Goal: Transaction & Acquisition: Book appointment/travel/reservation

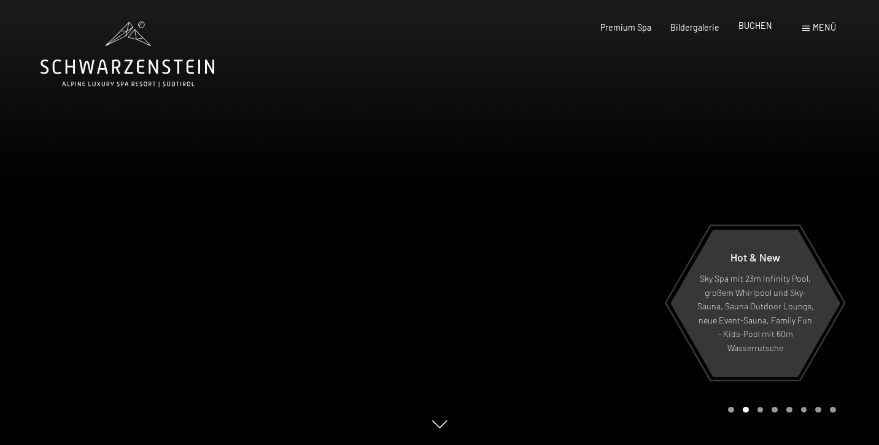
click at [767, 28] on span "BUCHEN" at bounding box center [755, 25] width 34 height 10
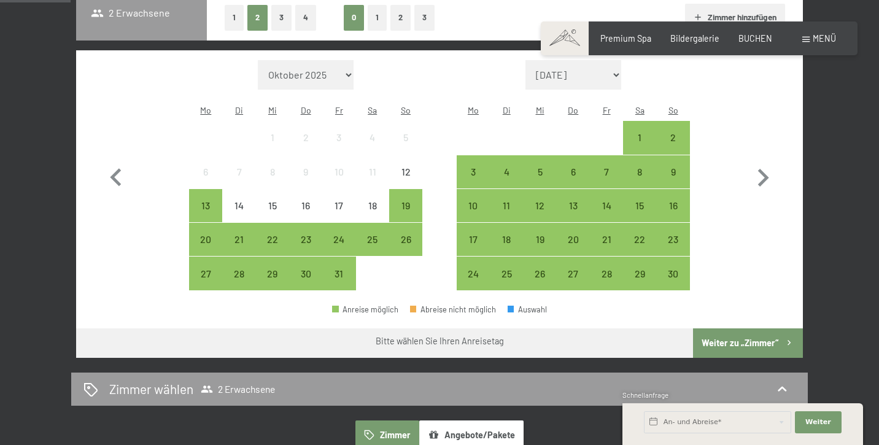
scroll to position [328, 0]
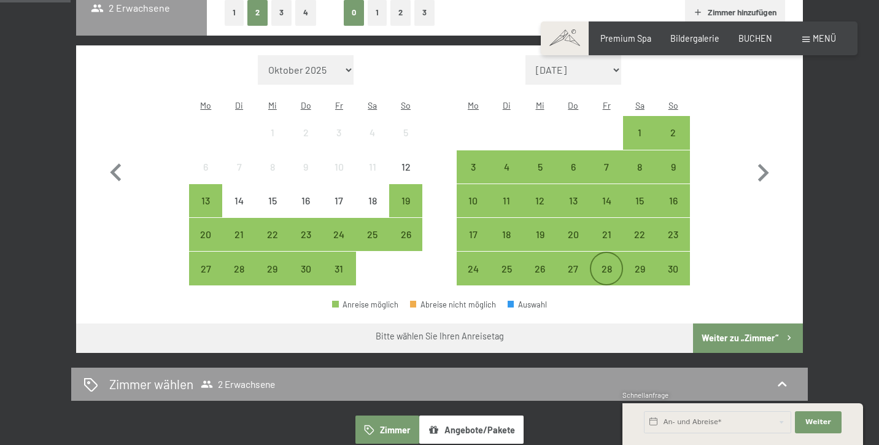
click at [609, 264] on div "28" at bounding box center [606, 279] width 31 height 31
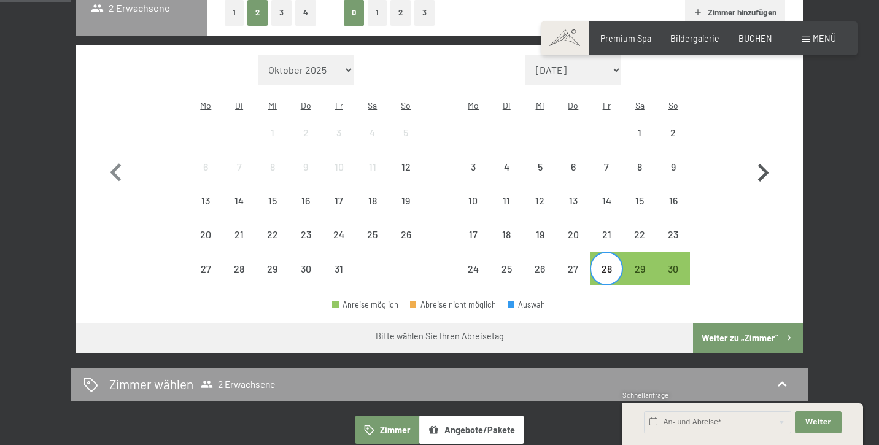
click at [765, 164] on icon "button" at bounding box center [763, 173] width 11 height 18
select select "2025-11-01"
select select "2025-12-01"
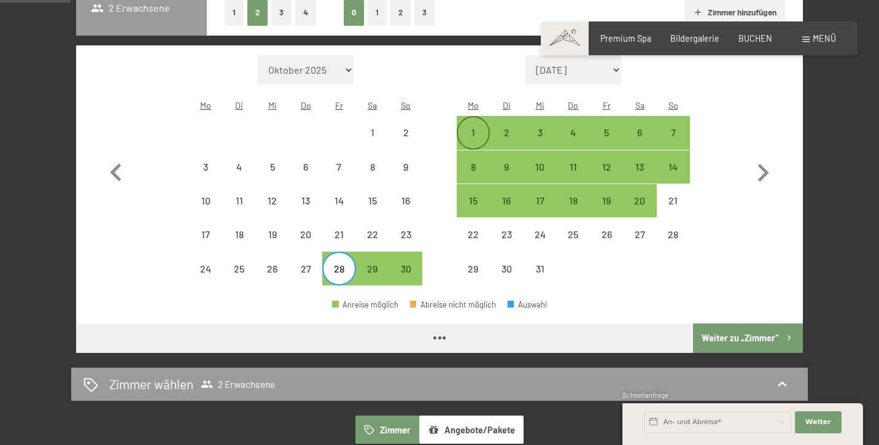
select select "2025-11-01"
select select "2025-12-01"
click at [466, 117] on div "1" at bounding box center [473, 132] width 31 height 31
select select "2025-11-01"
select select "2025-12-01"
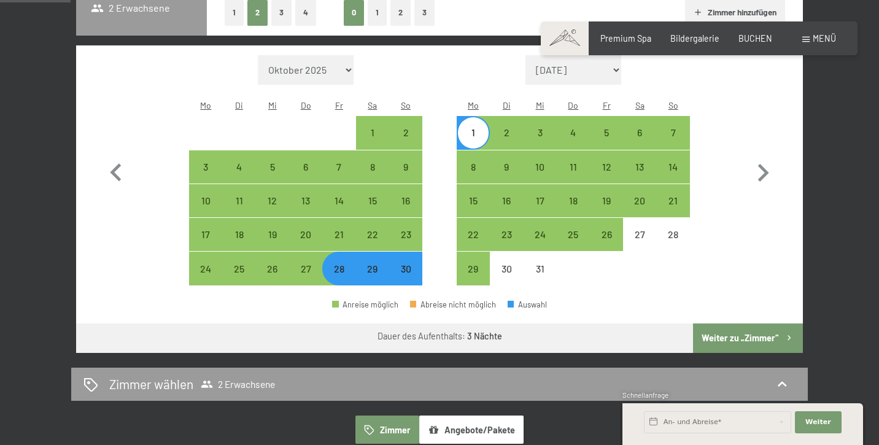
click at [765, 325] on button "Weiter zu „Zimmer“" at bounding box center [748, 337] width 110 height 29
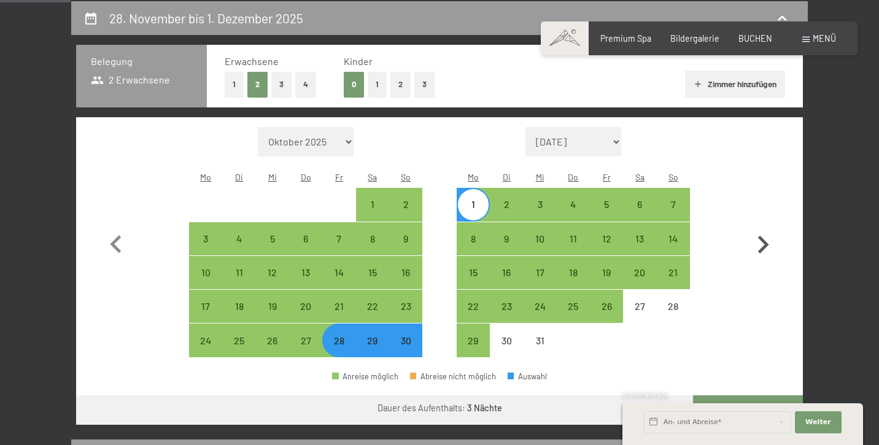
select select "2025-11-01"
select select "2025-12-01"
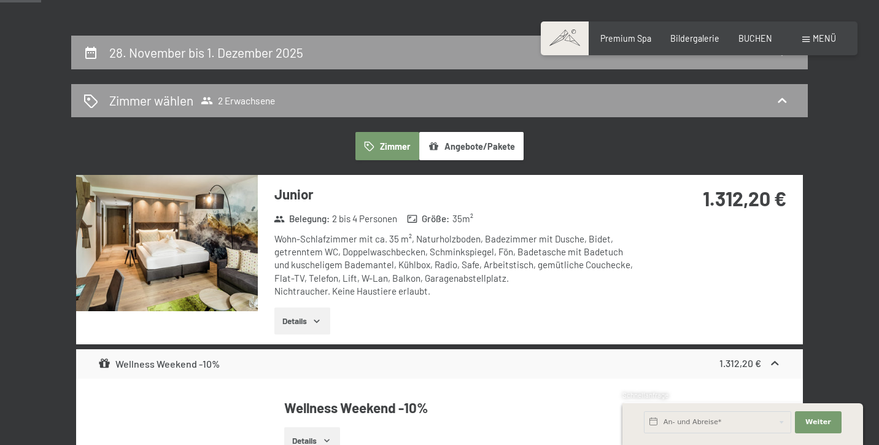
scroll to position [222, 0]
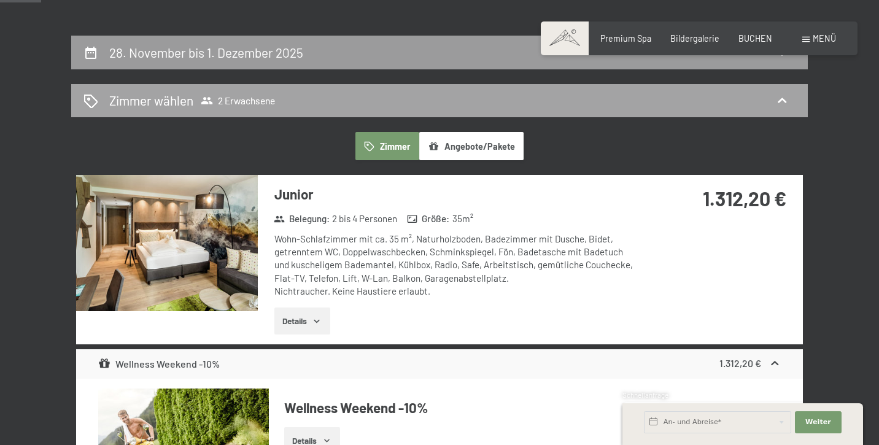
click at [238, 102] on span "2 Erwachsene" at bounding box center [238, 101] width 74 height 12
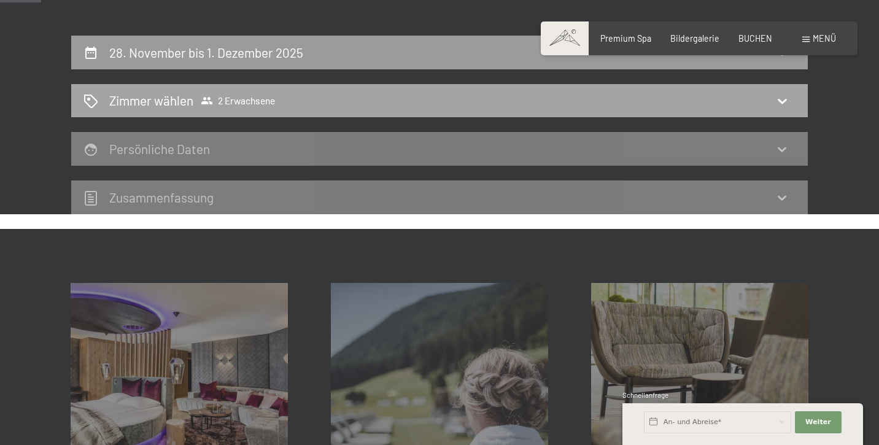
click at [257, 98] on span "2 Erwachsene" at bounding box center [238, 101] width 74 height 12
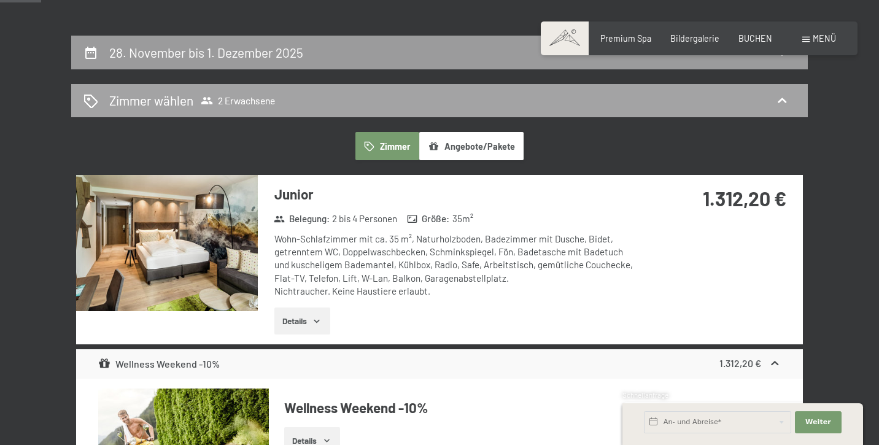
click at [162, 101] on h2 "Zimmer wählen" at bounding box center [151, 100] width 84 height 18
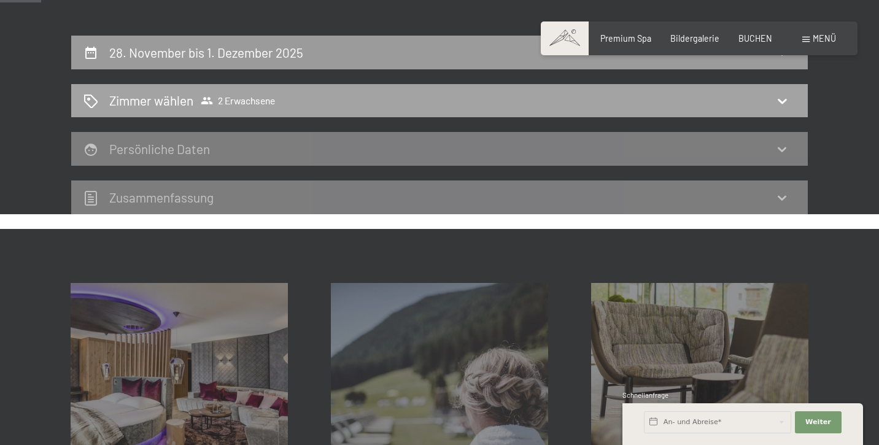
click at [162, 100] on h2 "Zimmer wählen" at bounding box center [151, 100] width 84 height 18
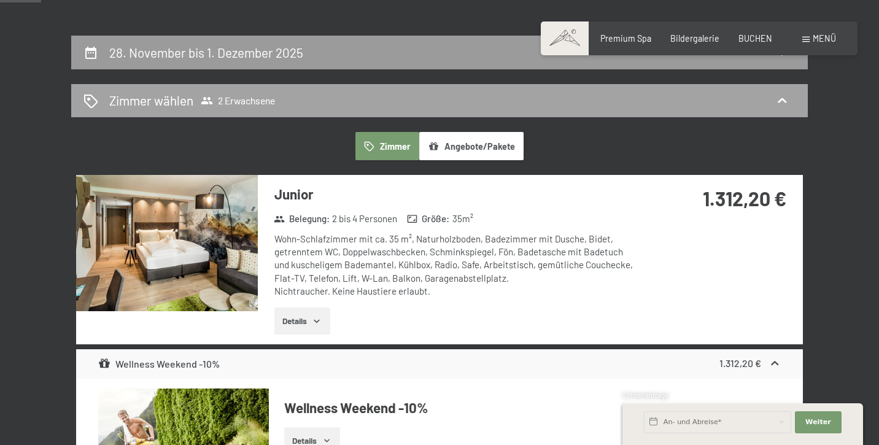
click at [248, 98] on span "2 Erwachsene" at bounding box center [238, 101] width 74 height 12
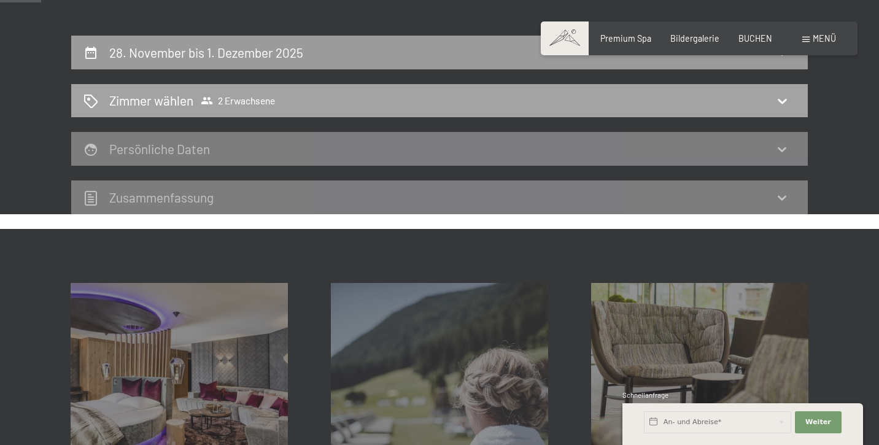
click at [248, 98] on span "2 Erwachsene" at bounding box center [238, 101] width 74 height 12
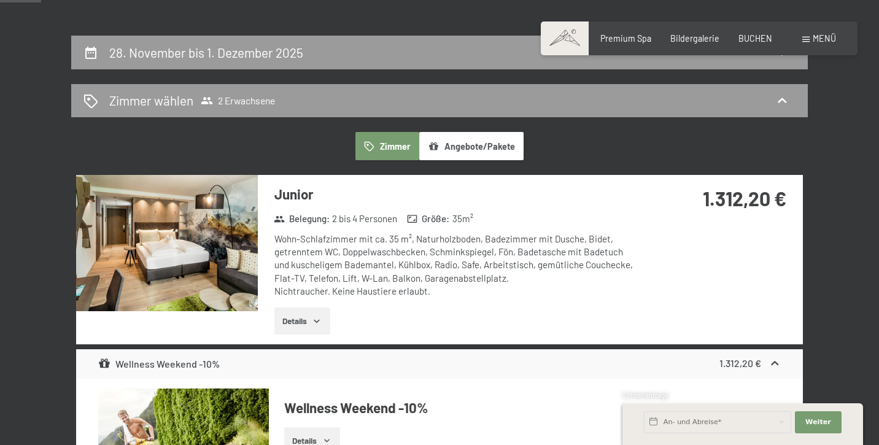
click at [389, 149] on button "Zimmer" at bounding box center [387, 146] width 64 height 28
click at [454, 142] on button "Angebote/Pakete" at bounding box center [471, 146] width 104 height 28
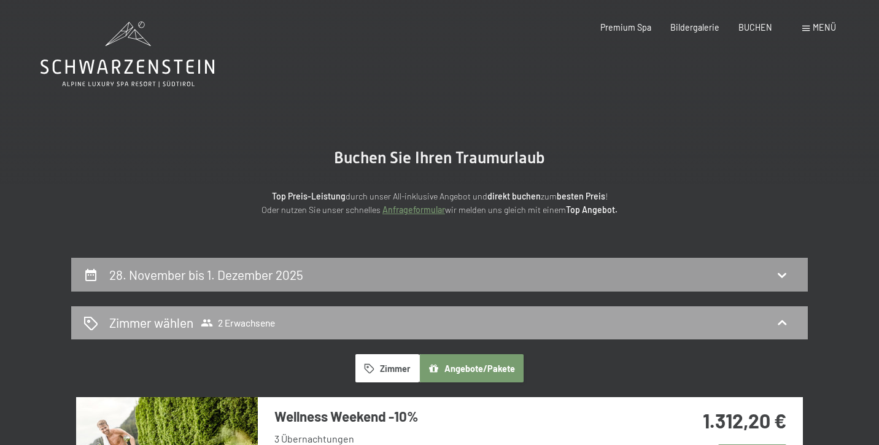
scroll to position [0, 0]
click at [183, 322] on h2 "Zimmer wählen" at bounding box center [151, 323] width 84 height 18
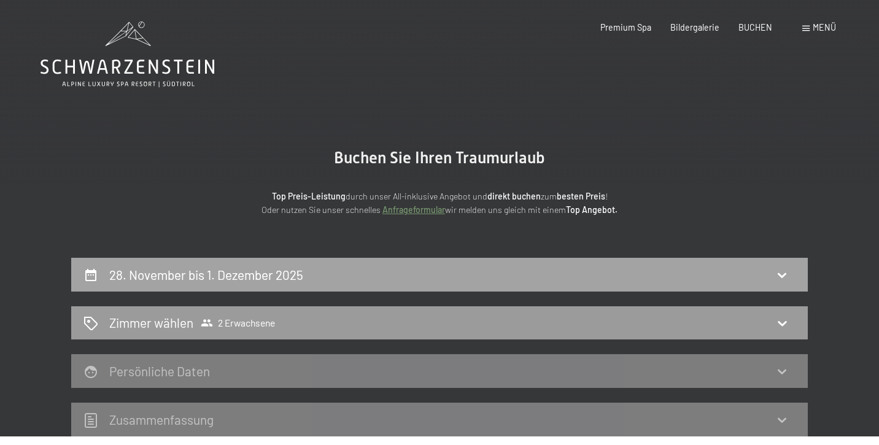
click at [119, 274] on h2 "28. November bis 1. Dezember 2025" at bounding box center [206, 274] width 194 height 15
select select "2025-11-01"
select select "2025-12-01"
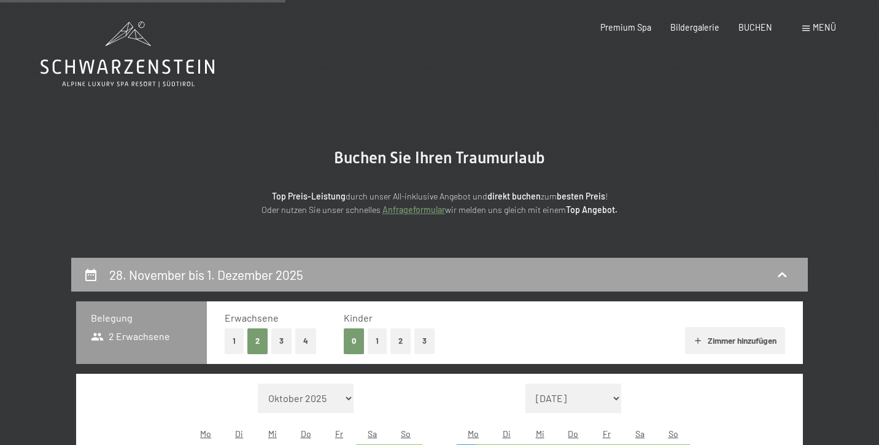
scroll to position [257, 0]
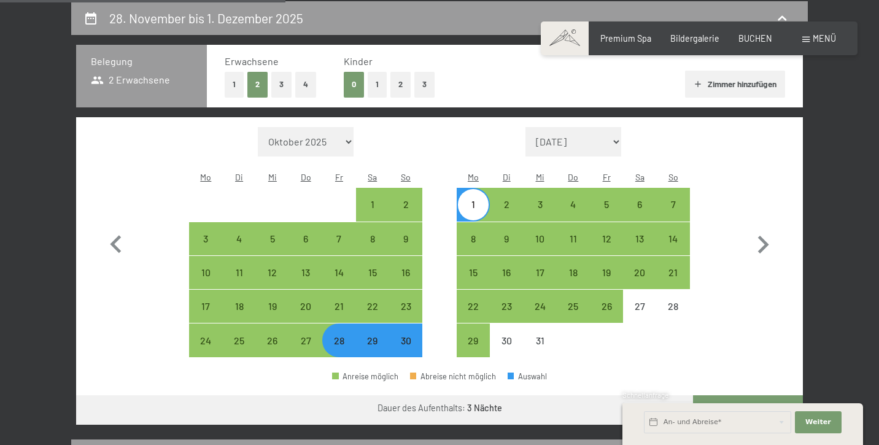
click at [233, 81] on button "1" at bounding box center [234, 84] width 19 height 25
select select "2025-11-01"
select select "2025-12-01"
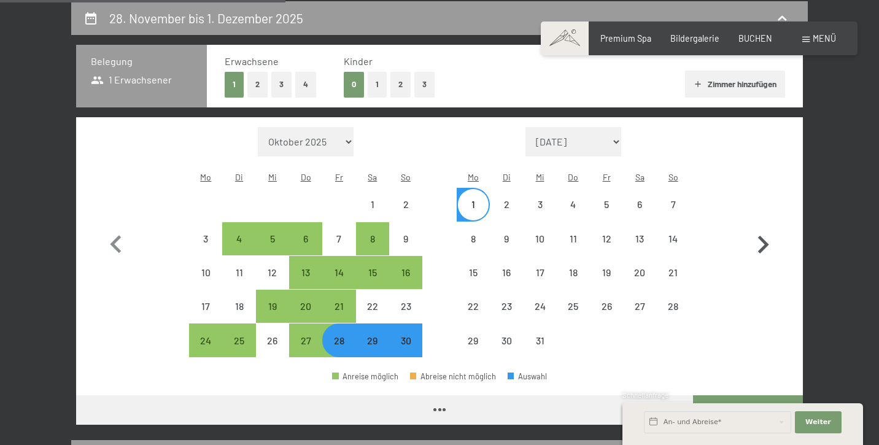
select select "2025-11-01"
select select "2025-12-01"
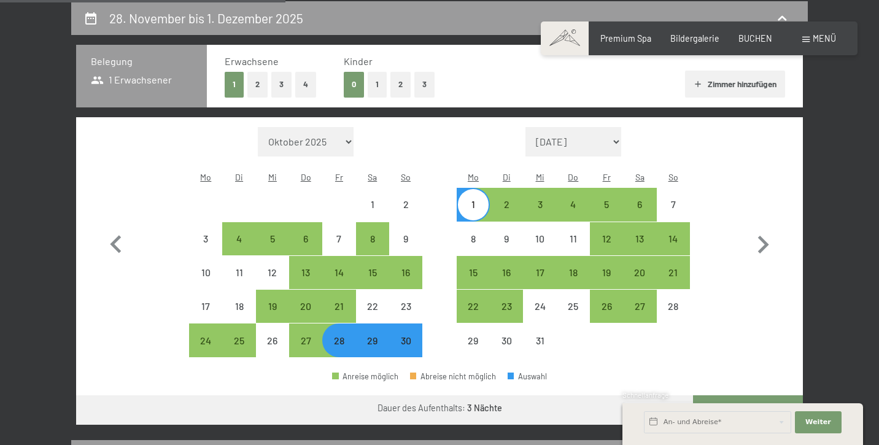
click at [738, 390] on div "Schnellanfrage" at bounding box center [742, 396] width 241 height 12
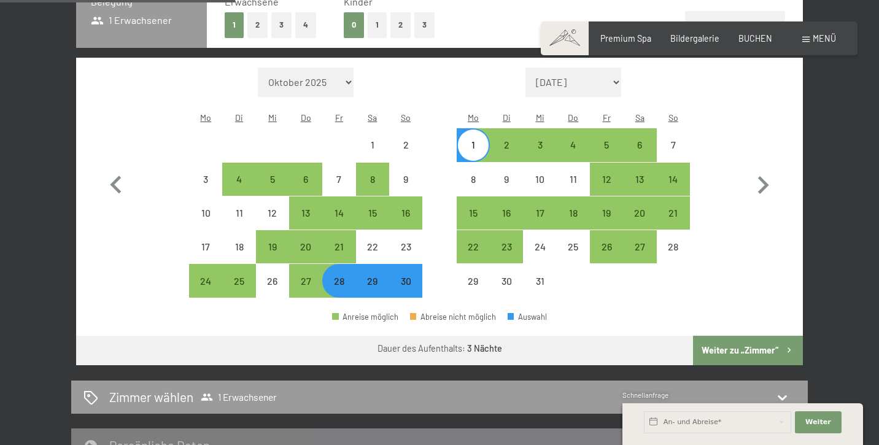
scroll to position [347, 0]
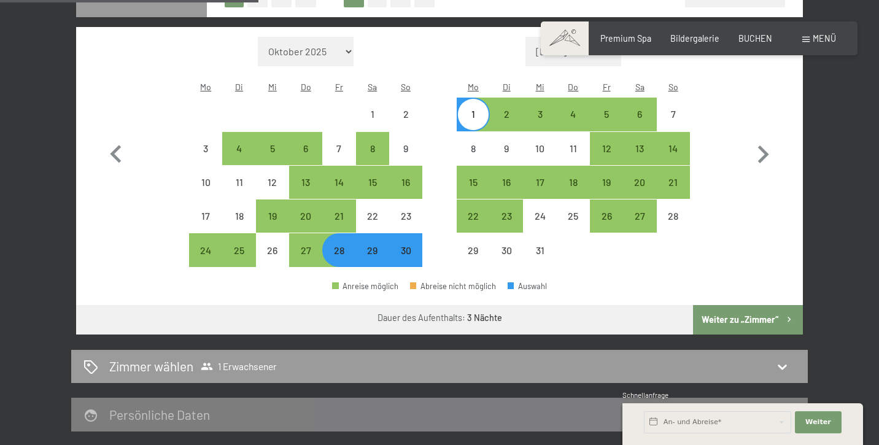
click at [763, 308] on button "Weiter zu „Zimmer“" at bounding box center [748, 319] width 110 height 29
select select "2025-11-01"
select select "2025-12-01"
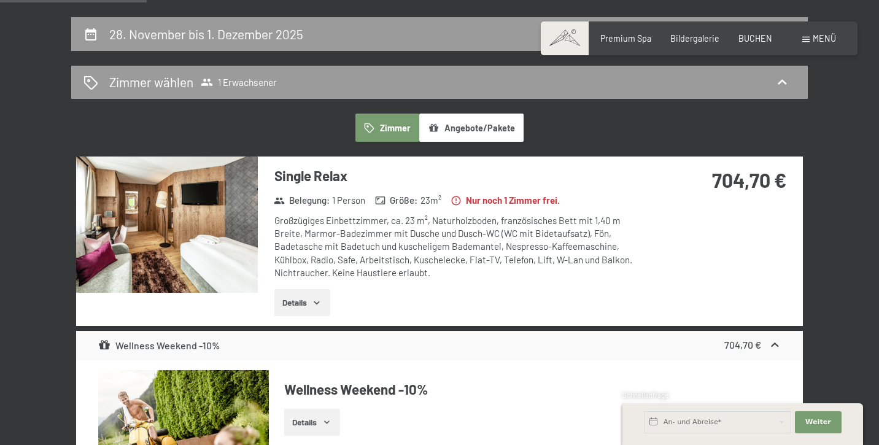
scroll to position [241, 0]
click at [186, 260] on img at bounding box center [167, 224] width 182 height 136
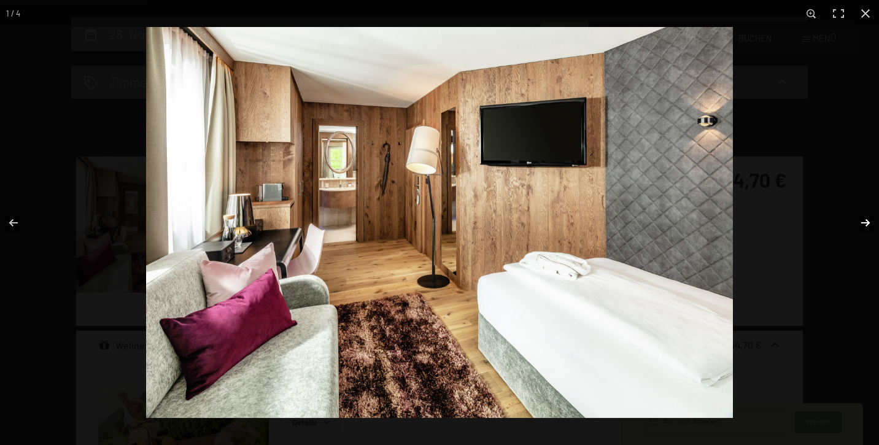
click at [867, 223] on button "button" at bounding box center [857, 222] width 43 height 61
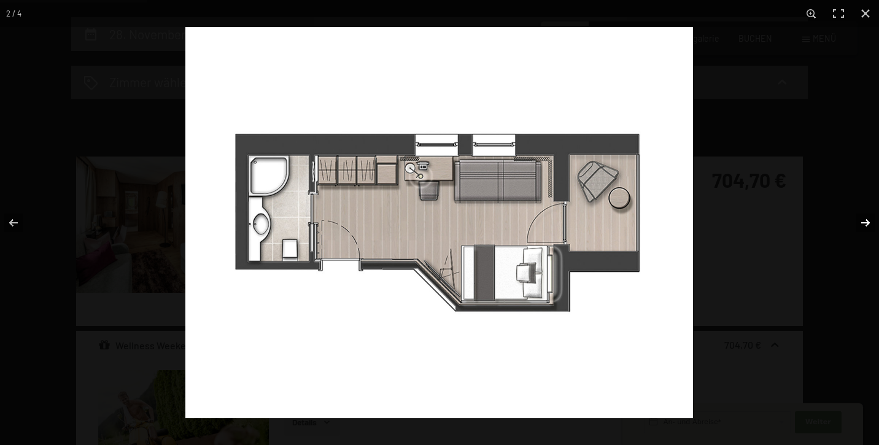
click at [867, 223] on button "button" at bounding box center [857, 222] width 43 height 61
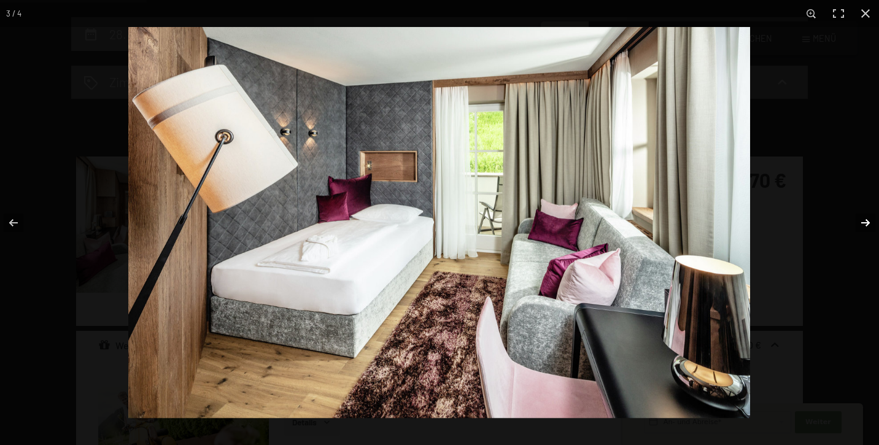
click at [867, 223] on button "button" at bounding box center [857, 222] width 43 height 61
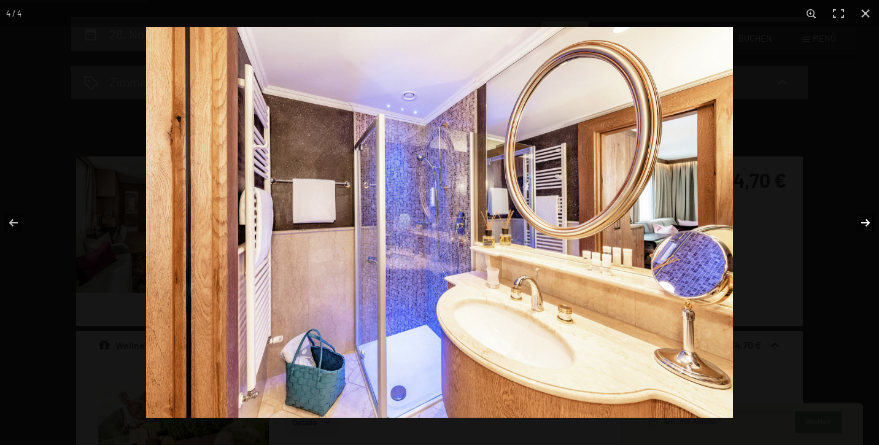
click at [867, 223] on button "button" at bounding box center [857, 222] width 43 height 61
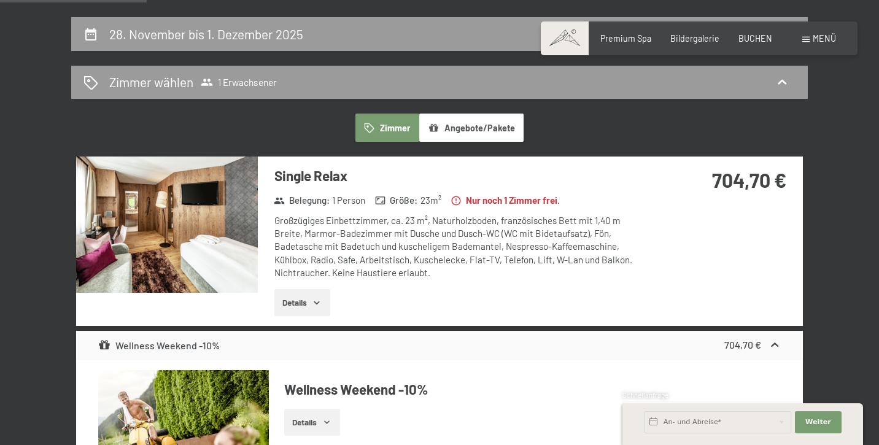
click at [0, 0] on button "button" at bounding box center [0, 0] width 0 height 0
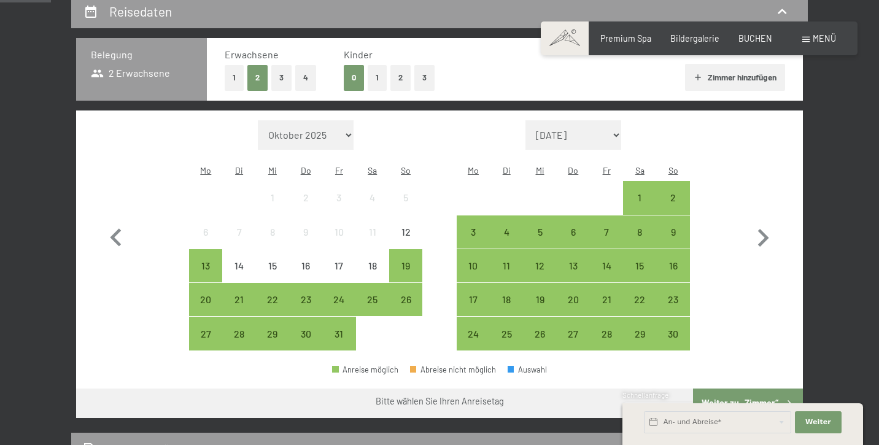
scroll to position [268, 0]
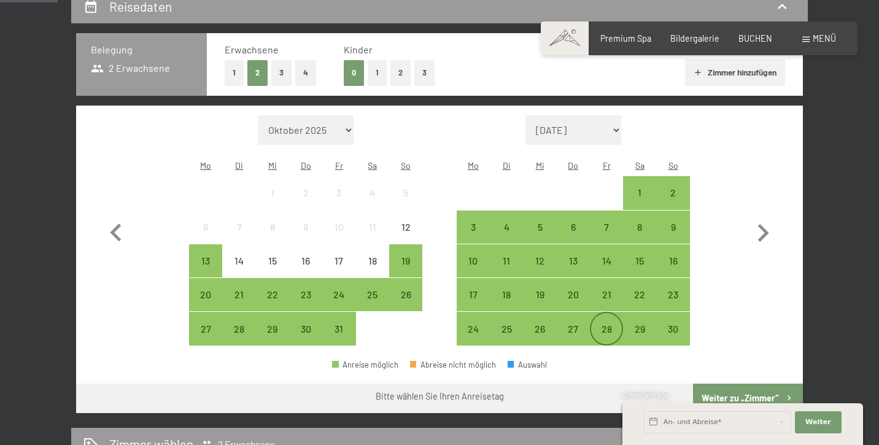
click at [613, 324] on div "28" at bounding box center [606, 339] width 31 height 31
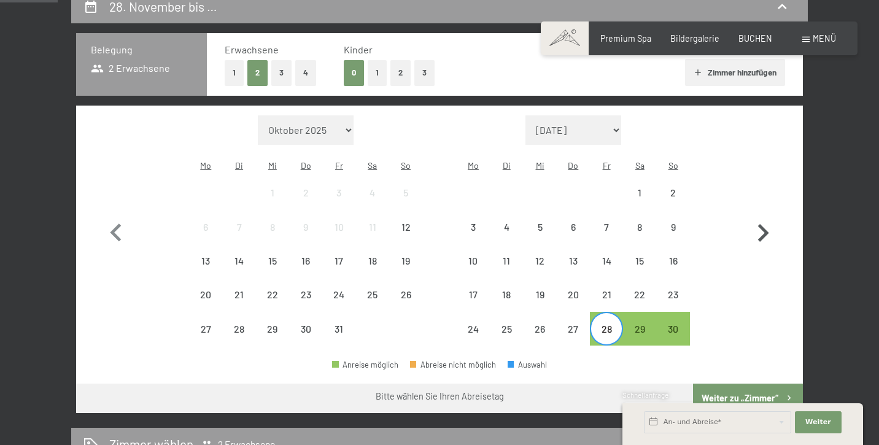
click at [759, 218] on icon "button" at bounding box center [763, 233] width 36 height 36
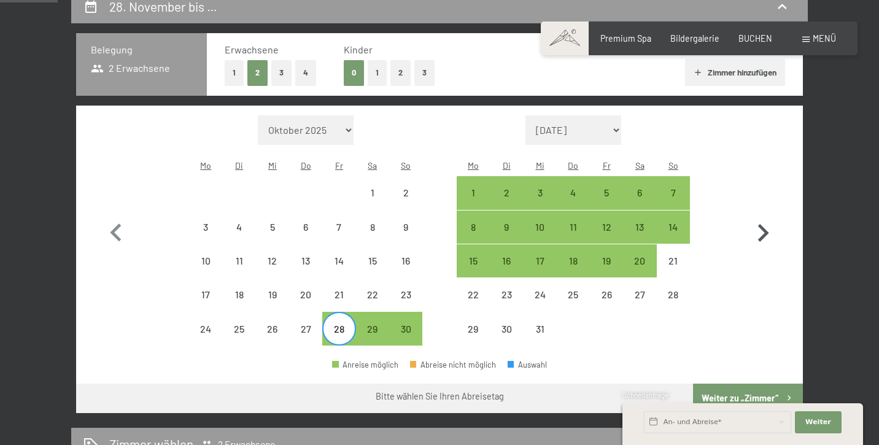
select select "2025-11-01"
select select "2025-12-01"
select select "2025-11-01"
select select "2025-12-01"
click at [472, 188] on div "1" at bounding box center [473, 203] width 31 height 31
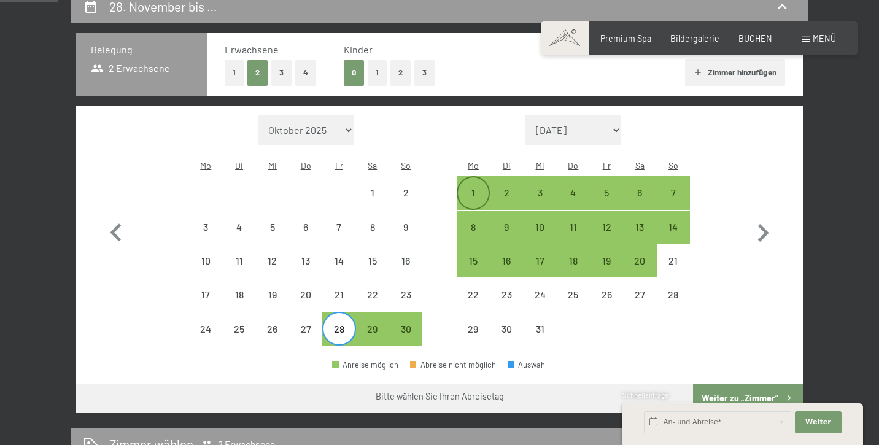
select select "2025-11-01"
select select "2025-12-01"
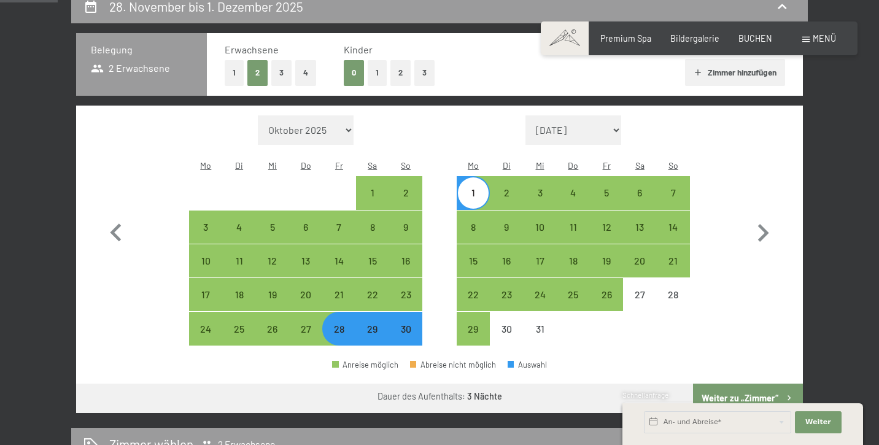
click at [746, 384] on button "Weiter zu „Zimmer“" at bounding box center [748, 398] width 110 height 29
select select "2025-11-01"
select select "2025-12-01"
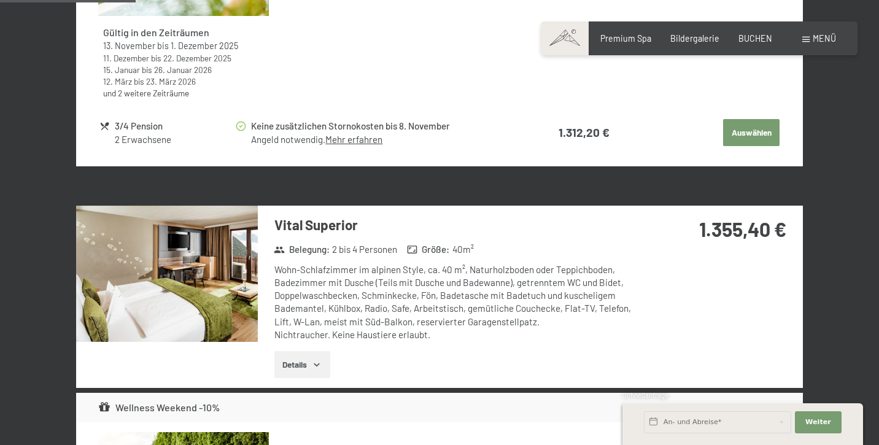
scroll to position [723, 0]
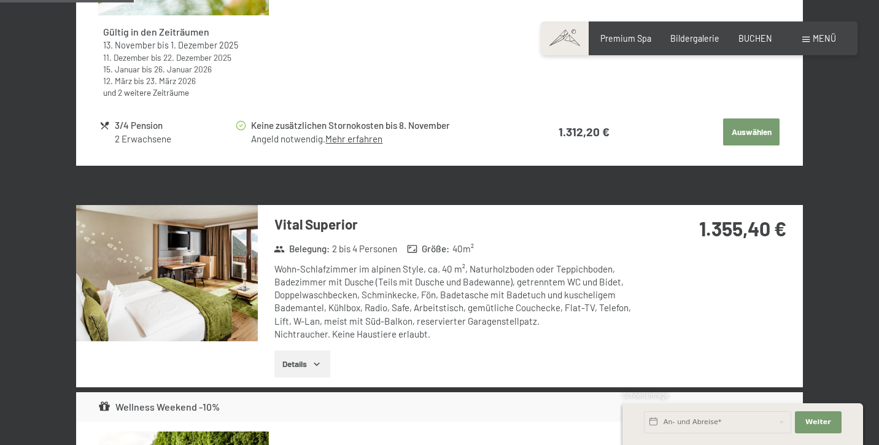
click at [176, 278] on img at bounding box center [167, 273] width 182 height 136
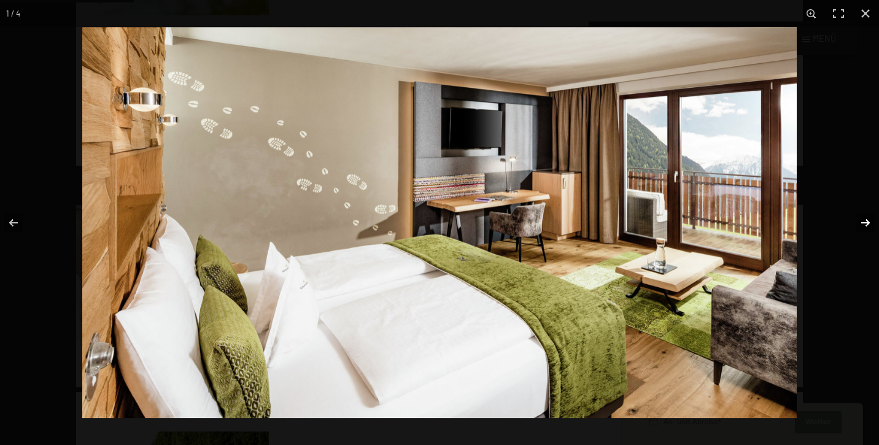
click at [864, 222] on button "button" at bounding box center [857, 222] width 43 height 61
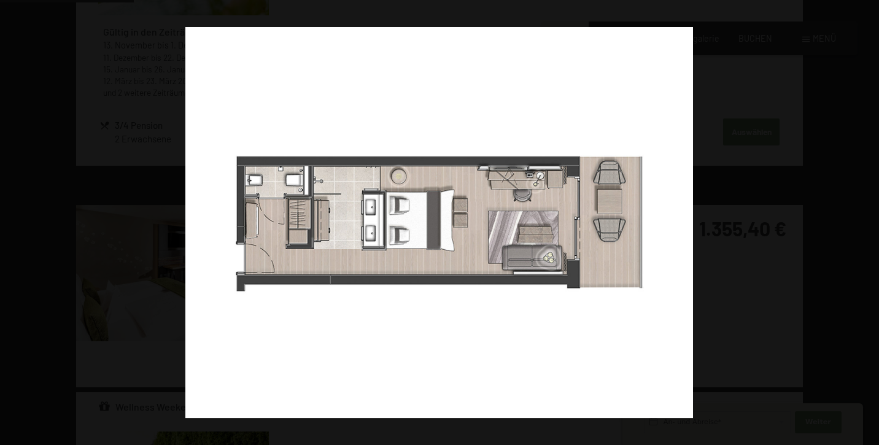
click at [865, 222] on button "button" at bounding box center [857, 222] width 43 height 61
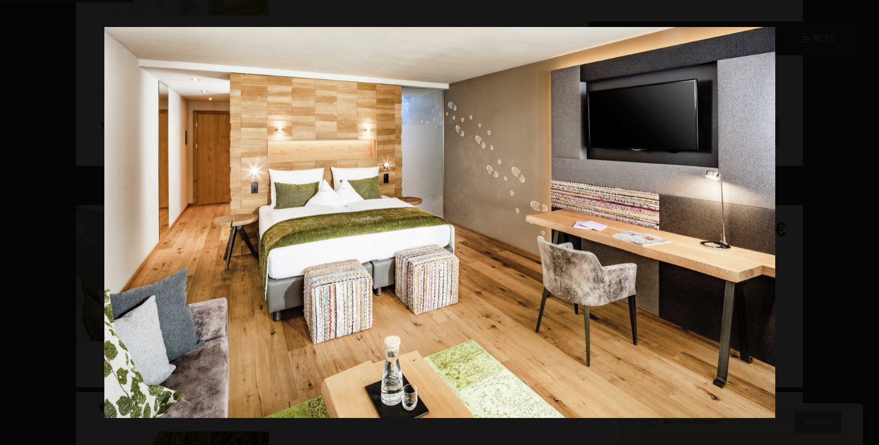
click at [865, 222] on button "button" at bounding box center [857, 222] width 43 height 61
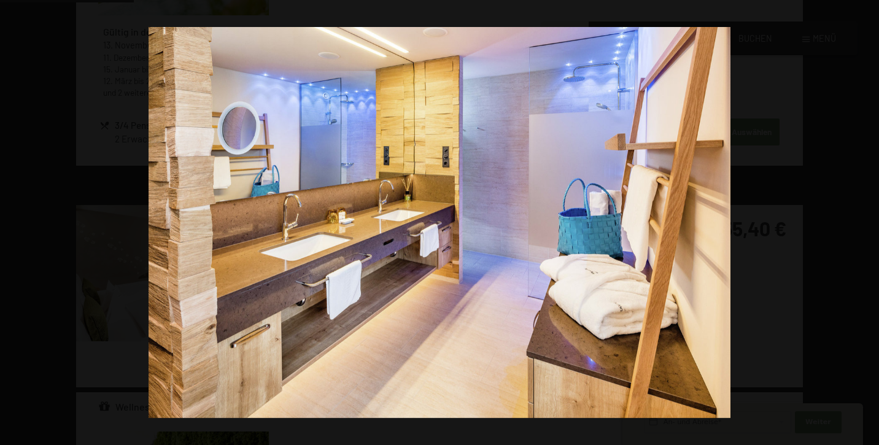
click at [865, 222] on button "button" at bounding box center [857, 222] width 43 height 61
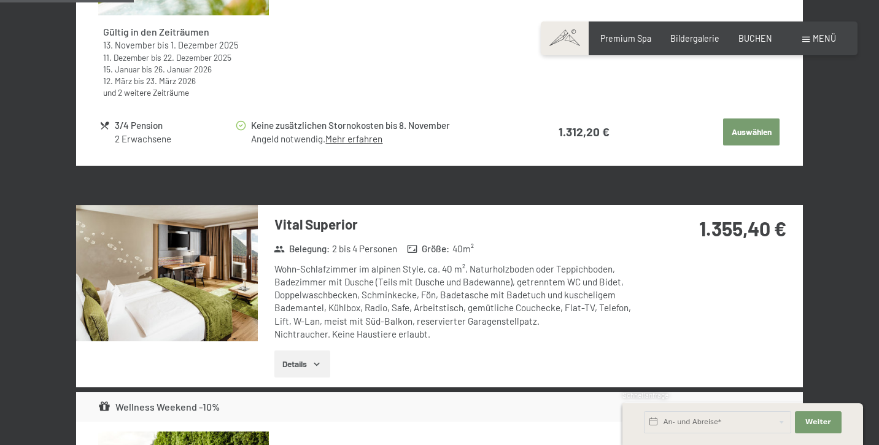
click at [0, 0] on button "button" at bounding box center [0, 0] width 0 height 0
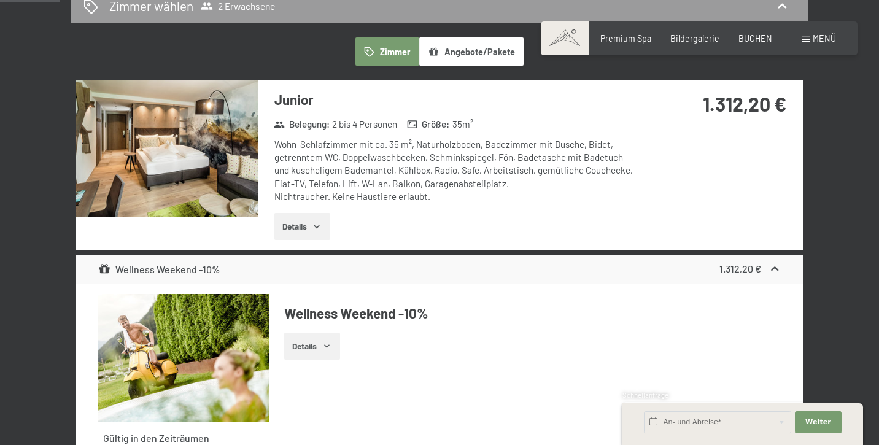
scroll to position [322, 0]
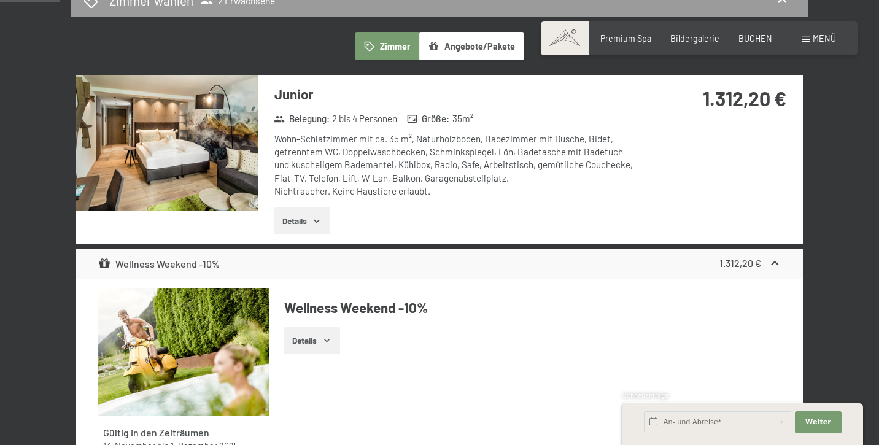
click at [156, 153] on img at bounding box center [167, 143] width 182 height 136
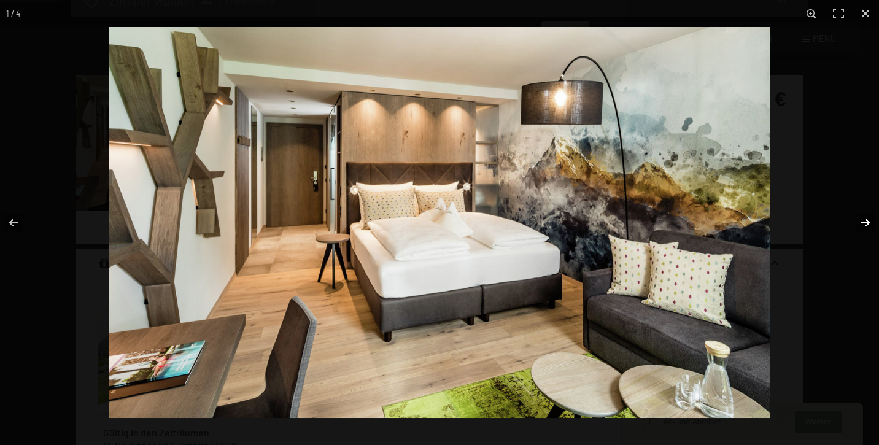
click at [868, 224] on button "button" at bounding box center [857, 222] width 43 height 61
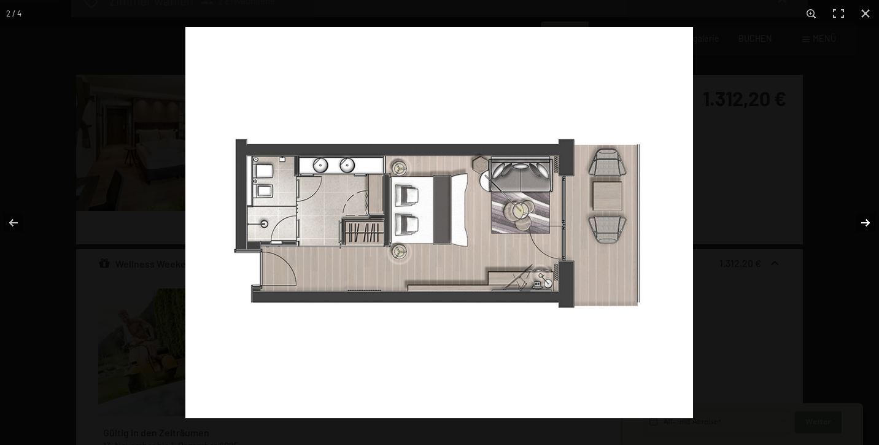
click at [868, 224] on button "button" at bounding box center [857, 222] width 43 height 61
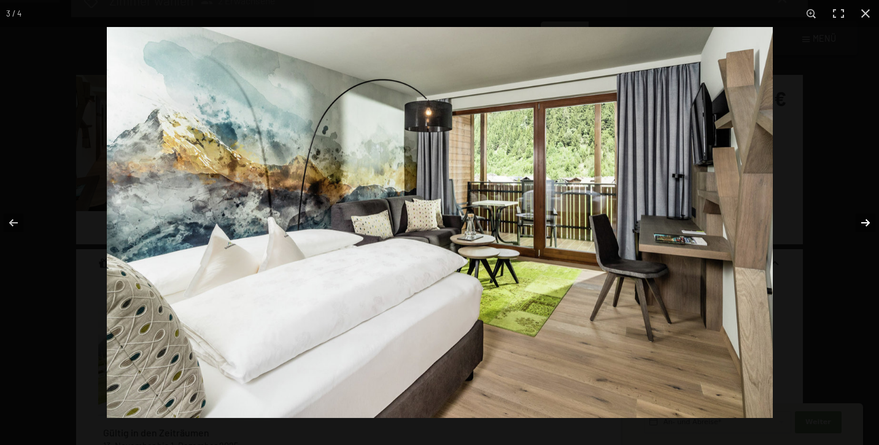
click at [869, 224] on button "button" at bounding box center [857, 222] width 43 height 61
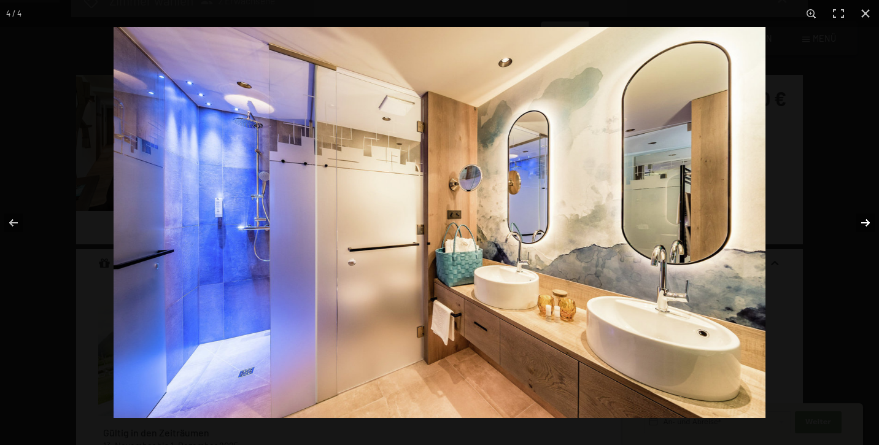
click at [870, 224] on button "button" at bounding box center [857, 222] width 43 height 61
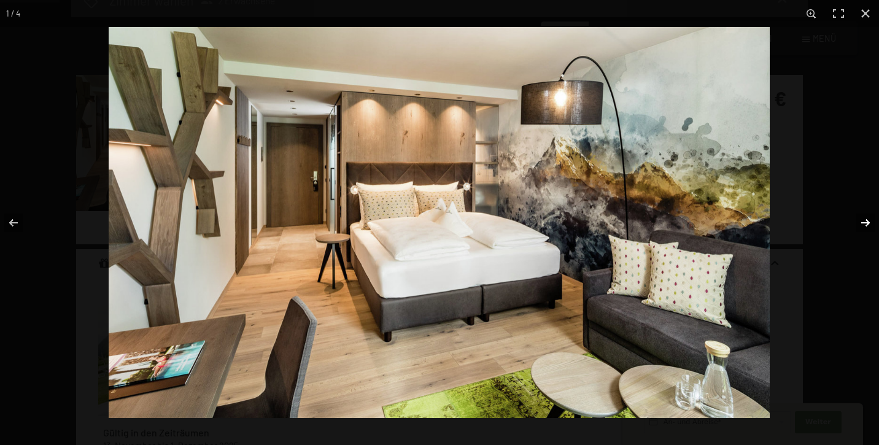
click at [870, 224] on button "button" at bounding box center [857, 222] width 43 height 61
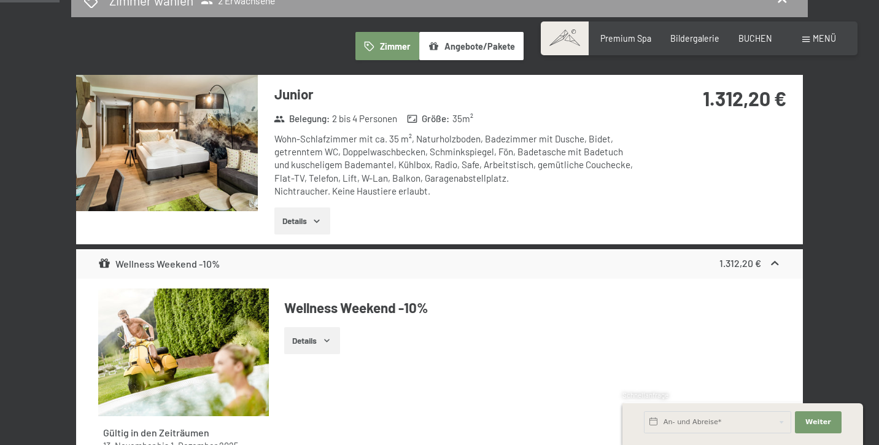
click at [0, 0] on button "button" at bounding box center [0, 0] width 0 height 0
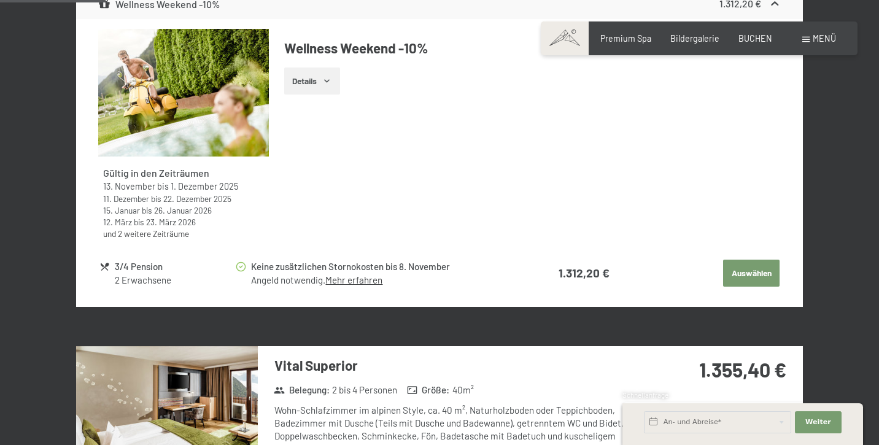
scroll to position [585, 0]
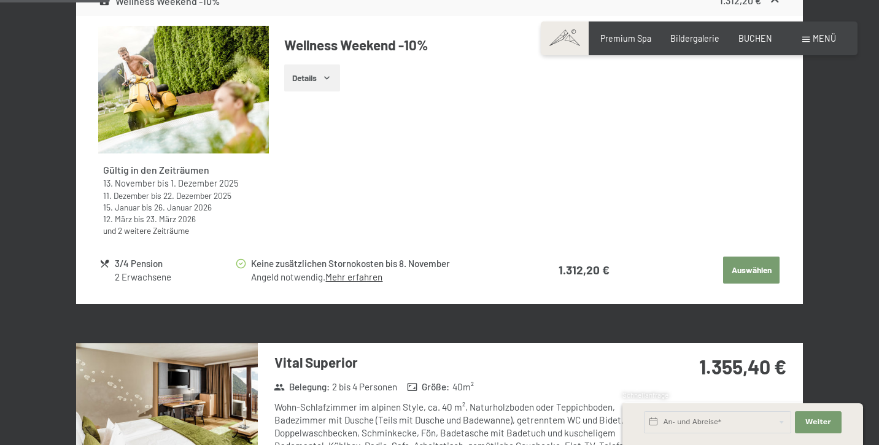
click at [358, 275] on link "Mehr erfahren" at bounding box center [353, 276] width 57 height 11
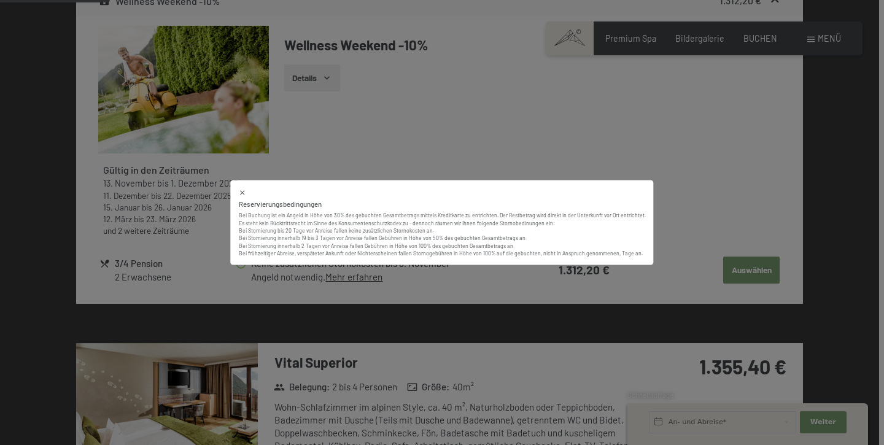
click at [247, 191] on icon at bounding box center [243, 193] width 8 height 8
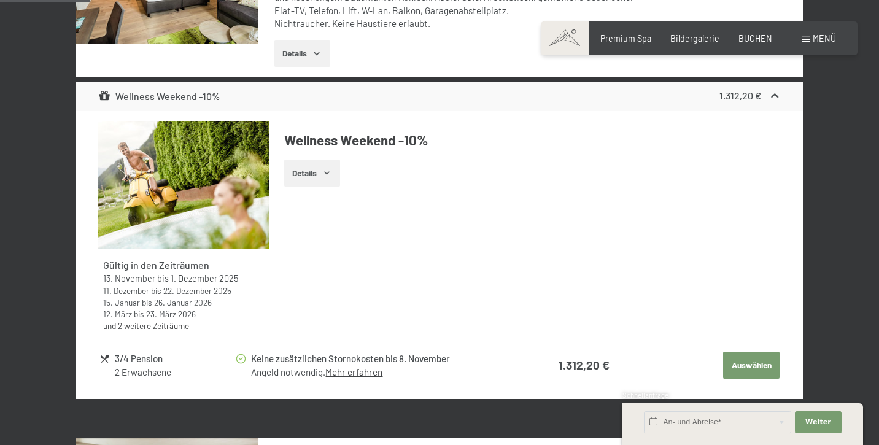
scroll to position [487, 0]
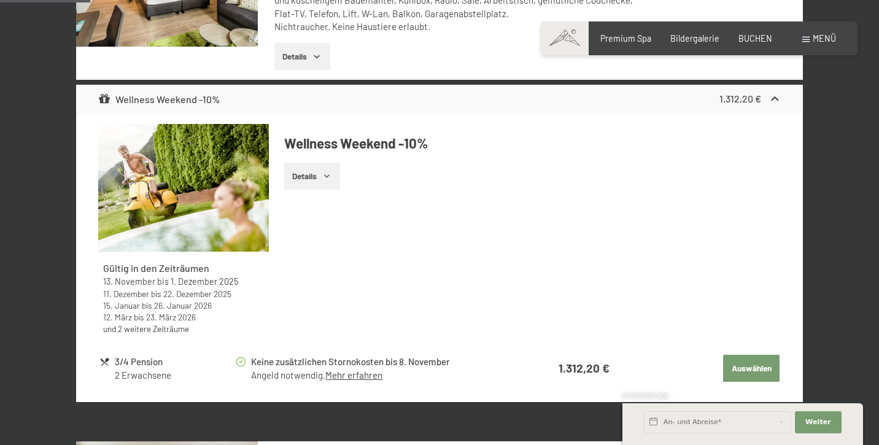
click at [745, 362] on button "Auswählen" at bounding box center [751, 368] width 56 height 27
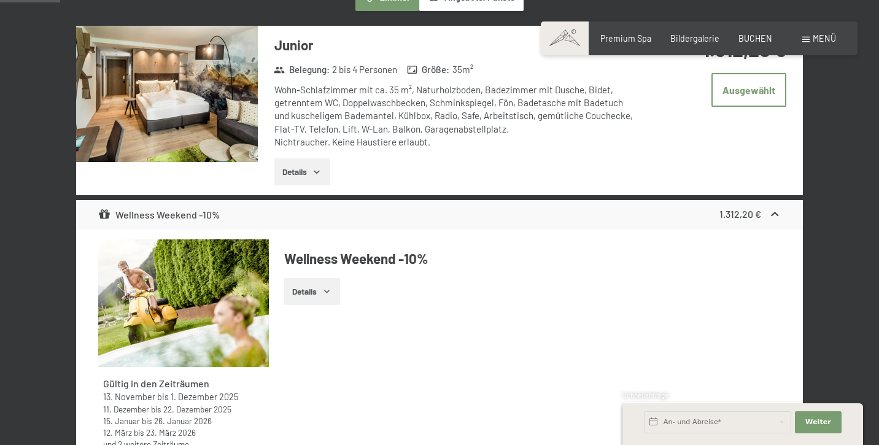
scroll to position [371, 0]
